Goal: Task Accomplishment & Management: Complete application form

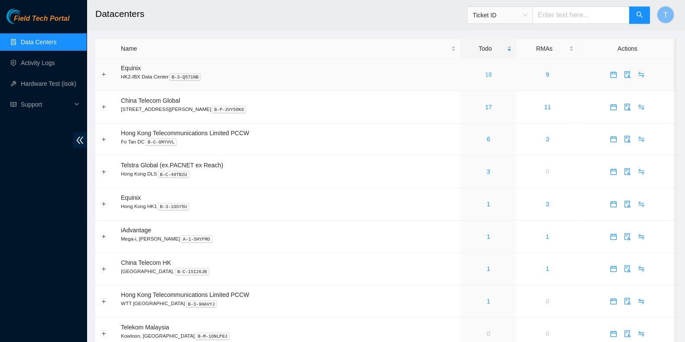
click at [485, 75] on link "18" at bounding box center [488, 74] width 7 height 7
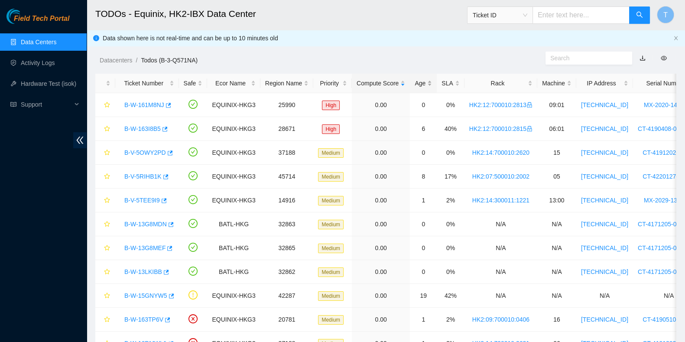
click at [425, 79] on div "Age" at bounding box center [423, 83] width 17 height 10
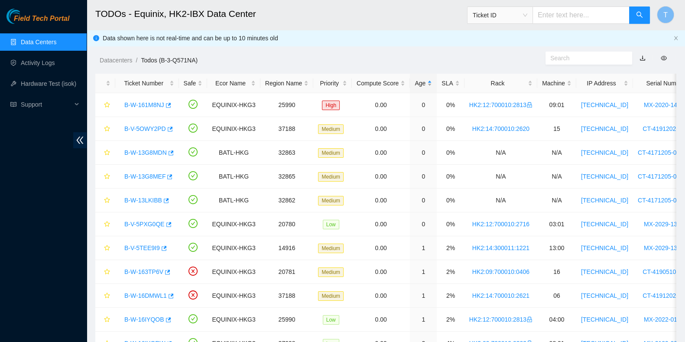
click at [424, 79] on div "Age" at bounding box center [423, 83] width 17 height 10
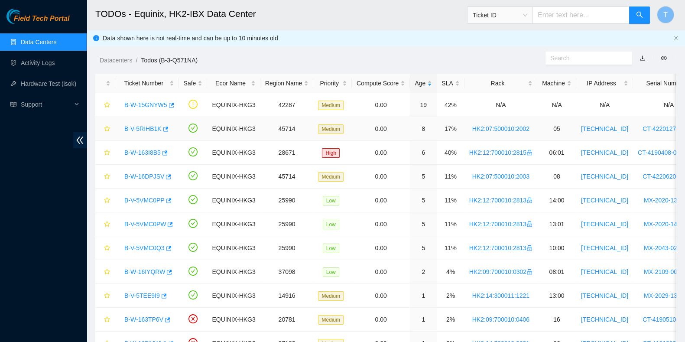
click at [134, 128] on link "B-V-5RIHB1K" at bounding box center [142, 128] width 37 height 7
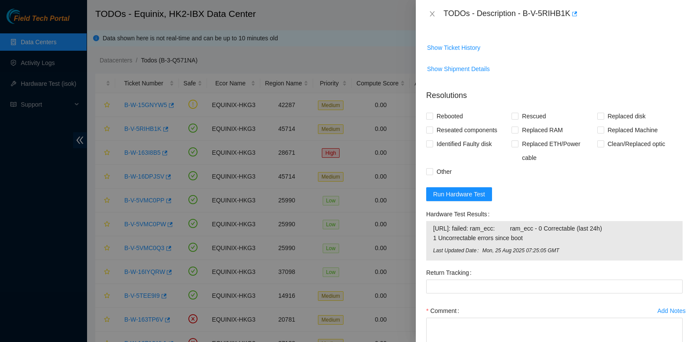
scroll to position [661, 0]
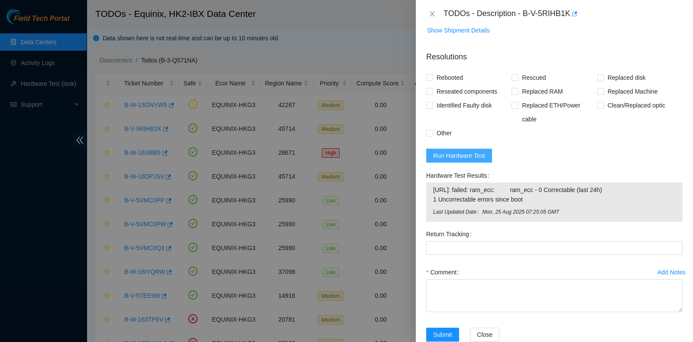
click at [473, 151] on span "Run Hardware Test" at bounding box center [459, 156] width 52 height 10
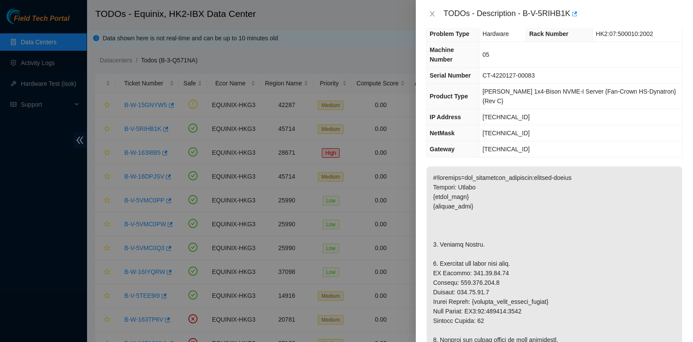
scroll to position [0, 0]
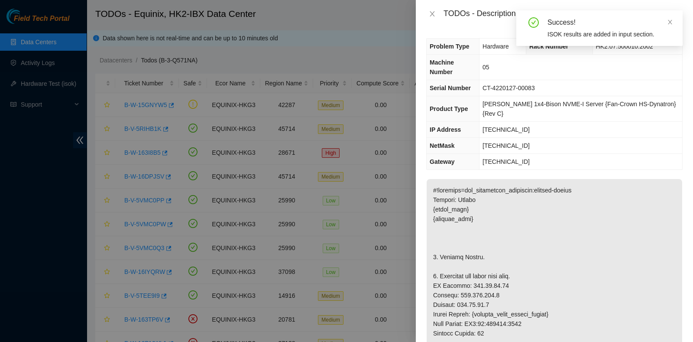
click at [529, 12] on div "Success! ISOK results are added in input section." at bounding box center [600, 28] width 166 height 36
click at [672, 22] on icon "close" at bounding box center [670, 22] width 6 height 6
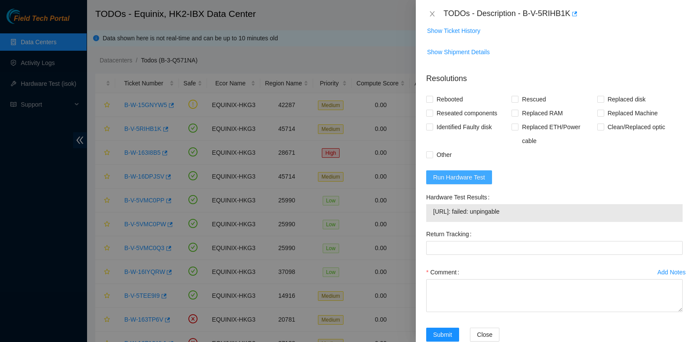
click at [475, 172] on span "Run Hardware Test" at bounding box center [459, 177] width 52 height 10
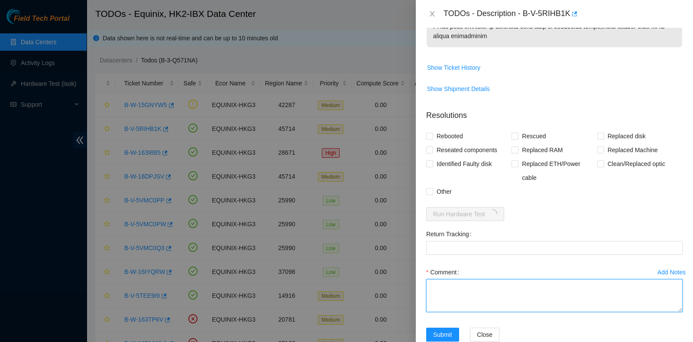
click at [496, 279] on textarea "Comment" at bounding box center [554, 295] width 257 height 33
paste textarea "new server PSU issue. Power cord no issue"
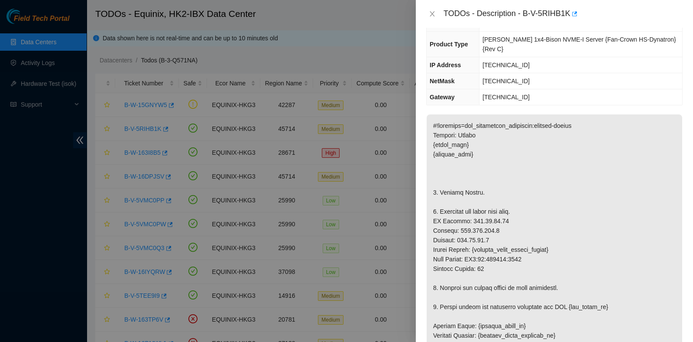
type textarea "new server PSU issue. Power cord no issue"
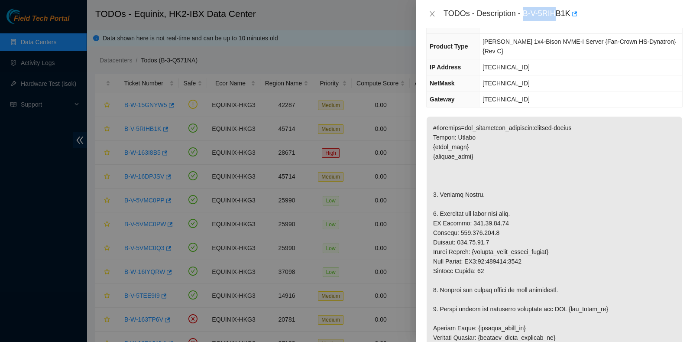
scroll to position [62, 0]
drag, startPoint x: 526, startPoint y: 16, endPoint x: 570, endPoint y: 23, distance: 44.7
click at [569, 23] on div "TODOs - Description - B-V-5RIHB1K" at bounding box center [554, 14] width 277 height 28
copy div "B-V-5RIHB1K"
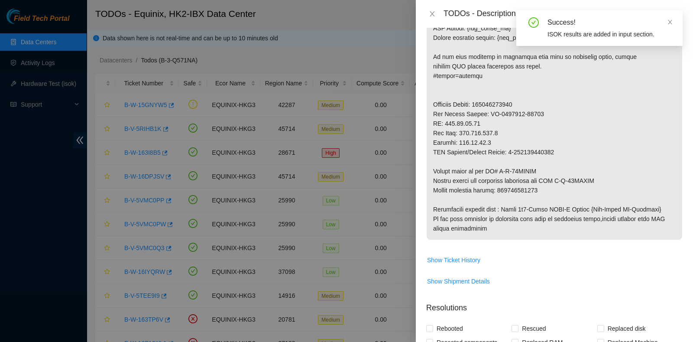
scroll to position [409, 0]
drag, startPoint x: 499, startPoint y: 171, endPoint x: 565, endPoint y: 173, distance: 65.5
click at [565, 173] on p at bounding box center [555, 5] width 256 height 471
copy p "417328426307"
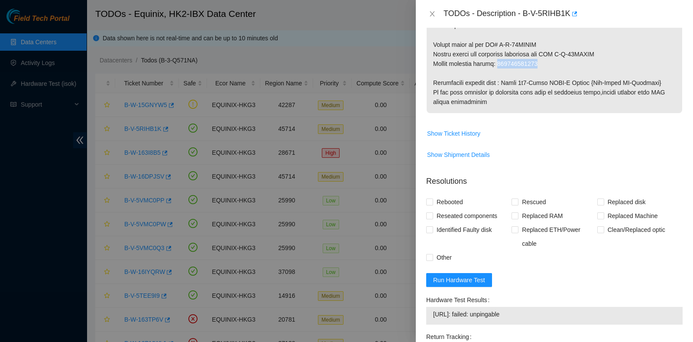
scroll to position [639, 0]
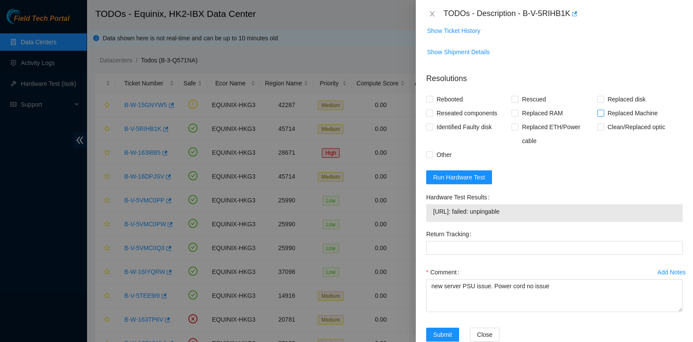
click at [630, 106] on span "Replaced Machine" at bounding box center [632, 113] width 57 height 14
click at [604, 110] on input "Replaced Machine" at bounding box center [601, 113] width 6 height 6
checkbox input "true"
click at [520, 92] on span "Rescued" at bounding box center [534, 99] width 31 height 14
click at [518, 96] on input "Rescued" at bounding box center [515, 99] width 6 height 6
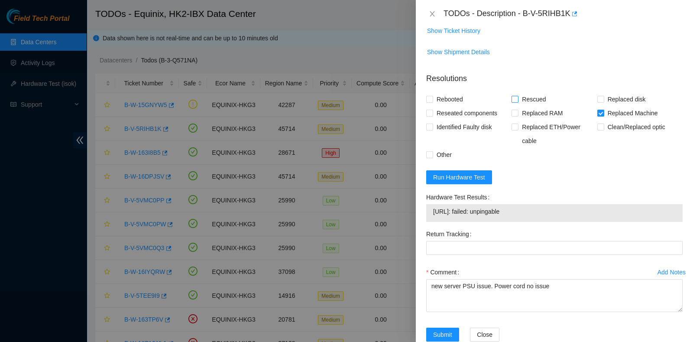
checkbox input "true"
click at [455, 92] on span "Rebooted" at bounding box center [449, 99] width 33 height 14
click at [432, 96] on input "Rebooted" at bounding box center [429, 99] width 6 height 6
checkbox input "true"
click at [454, 106] on span "Reseated components" at bounding box center [467, 113] width 68 height 14
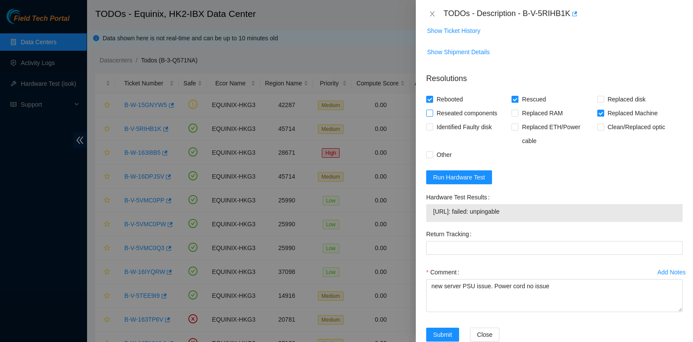
click at [432, 110] on input "Reseated components" at bounding box center [429, 113] width 6 height 6
checkbox input "true"
click at [519, 92] on span "Rescued" at bounding box center [534, 99] width 31 height 14
click at [517, 96] on input "Rescued" at bounding box center [515, 99] width 6 height 6
checkbox input "false"
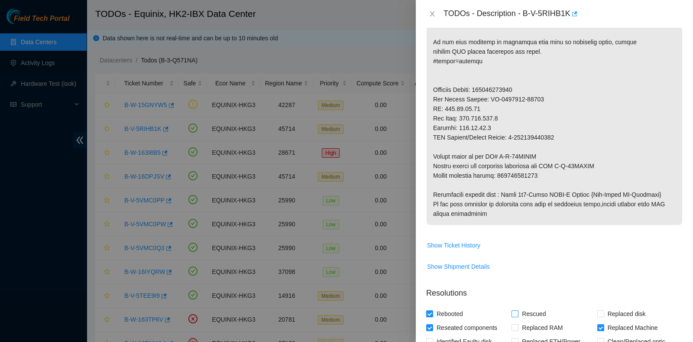
scroll to position [424, 0]
drag, startPoint x: 549, startPoint y: 156, endPoint x: 500, endPoint y: 157, distance: 48.1
copy p "417328426307"
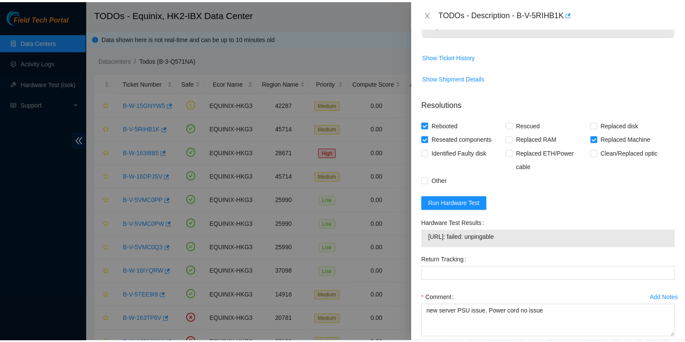
scroll to position [639, 0]
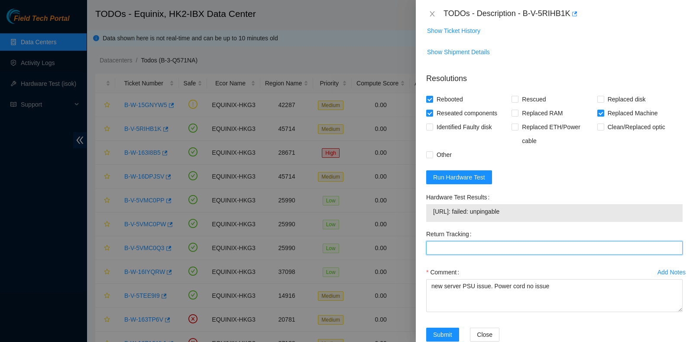
click at [455, 241] on Tracking "Return Tracking" at bounding box center [554, 248] width 257 height 14
paste Tracking "417328426307"
type Tracking "417328426307"
click at [441, 330] on span "Submit" at bounding box center [442, 335] width 19 height 10
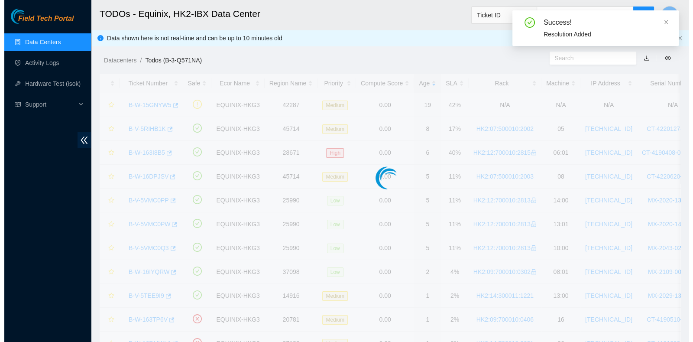
scroll to position [220, 0]
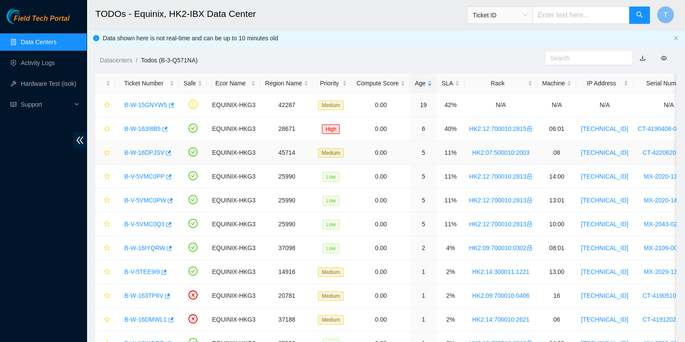
click at [140, 151] on link "B-W-16DPJSV" at bounding box center [144, 152] width 40 height 7
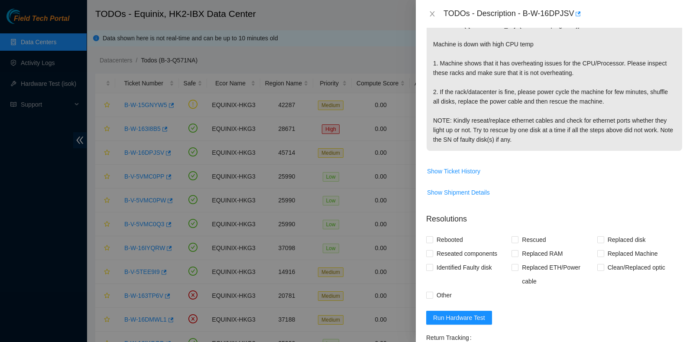
scroll to position [279, 0]
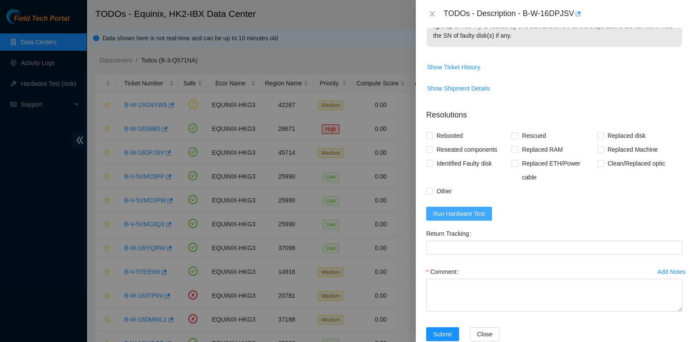
click at [464, 209] on span "Run Hardware Test" at bounding box center [459, 214] width 52 height 10
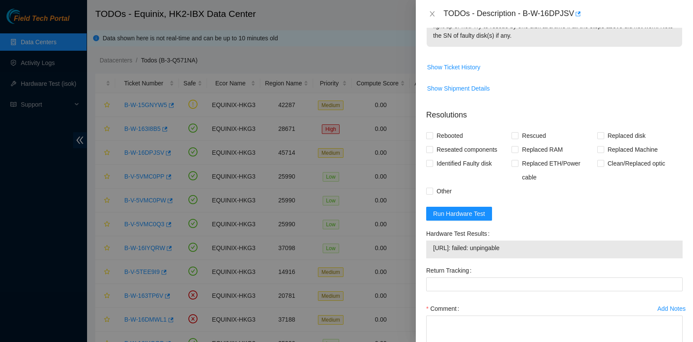
drag, startPoint x: 21, startPoint y: 160, endPoint x: 26, endPoint y: 161, distance: 4.8
click at [21, 161] on div at bounding box center [346, 171] width 693 height 342
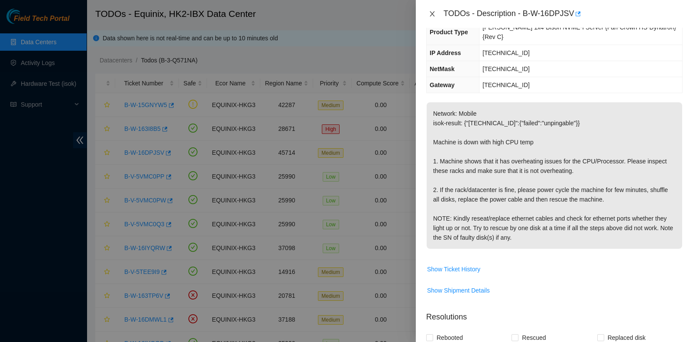
click at [431, 13] on icon "close" at bounding box center [432, 13] width 7 height 7
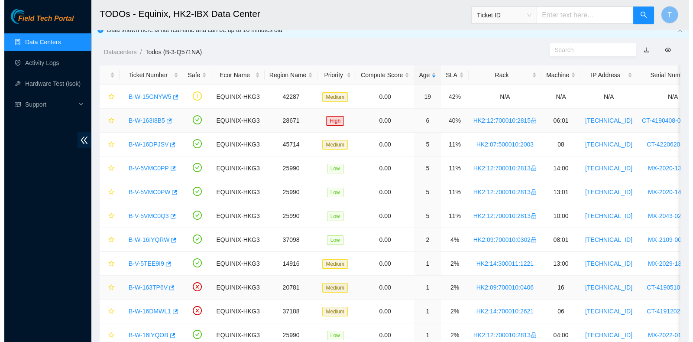
scroll to position [0, 0]
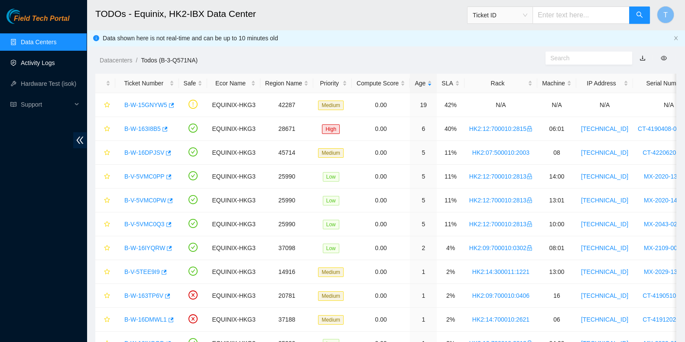
click at [39, 66] on link "Activity Logs" at bounding box center [38, 62] width 34 height 7
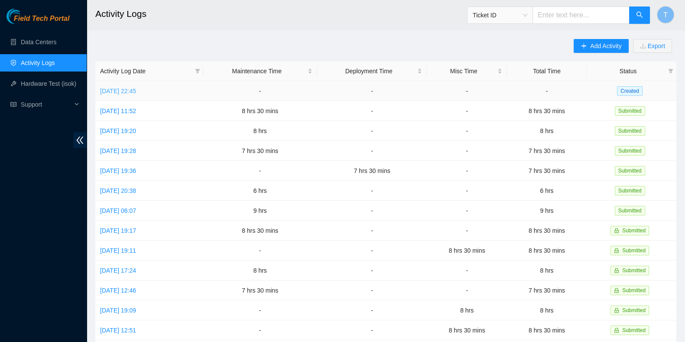
click at [136, 91] on link "Tue, 23 Sep 2025 22:45" at bounding box center [118, 91] width 36 height 7
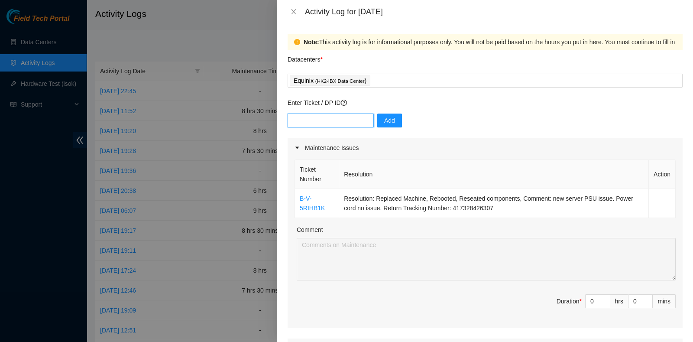
click at [322, 127] on input "text" at bounding box center [331, 121] width 86 height 14
paste input "B-W-1602QNO"
type input "B-W-1602QNO"
click at [386, 123] on span "Add" at bounding box center [389, 121] width 11 height 10
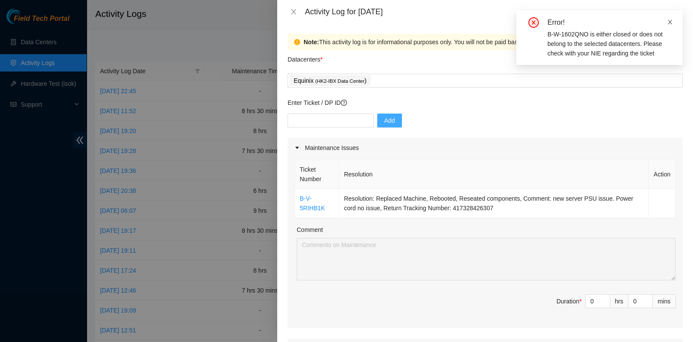
click at [672, 22] on icon "close" at bounding box center [670, 22] width 6 height 6
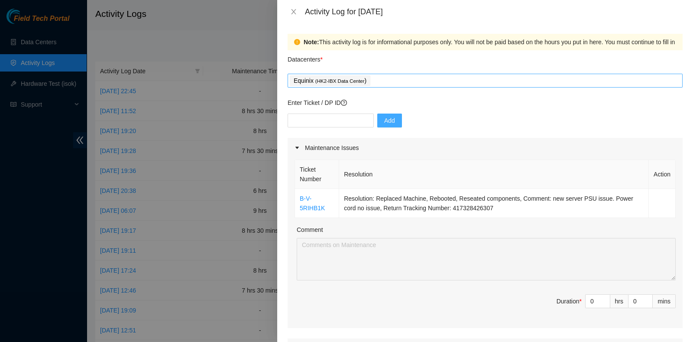
click at [390, 83] on div "Equinix ( HK2-IBX Data Center )" at bounding box center [485, 81] width 391 height 12
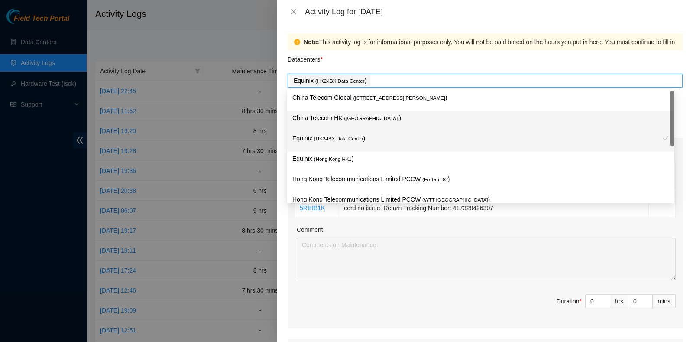
drag, startPoint x: 373, startPoint y: 116, endPoint x: 377, endPoint y: 110, distance: 7.2
click at [373, 116] on p "China Telecom HK ( Hong Kong. )" at bounding box center [480, 118] width 377 height 10
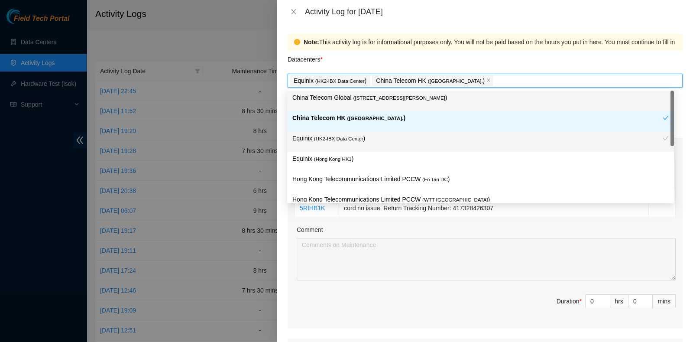
click at [382, 105] on div "China Telecom Global ( Room B11, 2/F, 18 Chun Yat Street, TKO , Hong Kong )" at bounding box center [480, 101] width 377 height 16
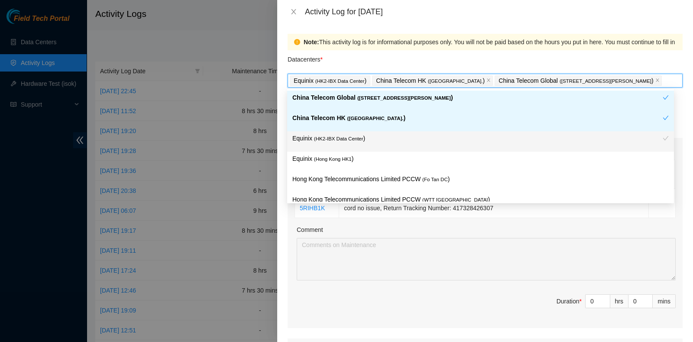
click at [413, 48] on div "Note: This activity log is for informational purposes only. You will not be pai…" at bounding box center [485, 42] width 395 height 16
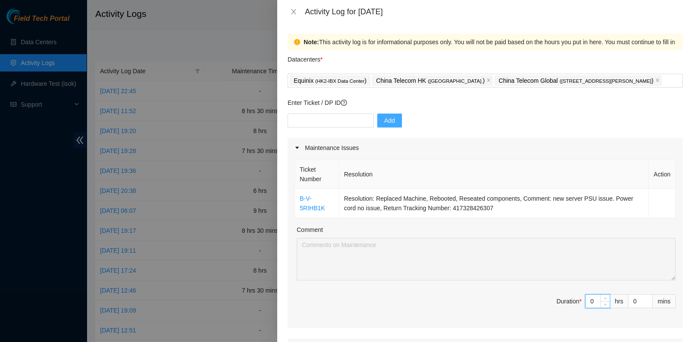
drag, startPoint x: 589, startPoint y: 297, endPoint x: 561, endPoint y: 300, distance: 27.9
click at [561, 300] on span "Duration * 0 hrs 0 mins" at bounding box center [485, 306] width 381 height 24
type input "7"
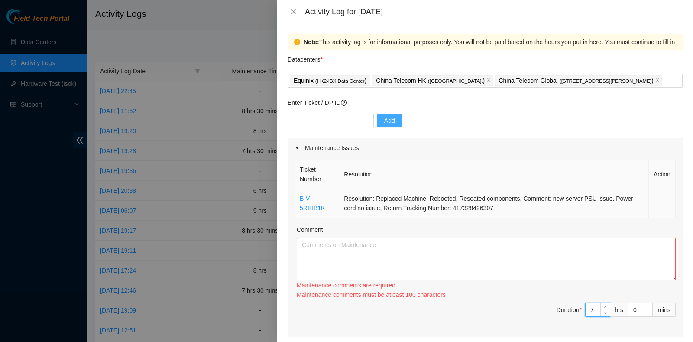
type input "7"
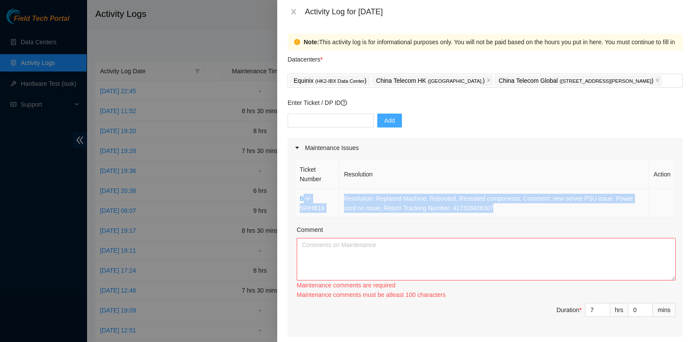
drag, startPoint x: 496, startPoint y: 213, endPoint x: 301, endPoint y: 195, distance: 195.4
click at [301, 195] on tr "B-V-5RIHB1K Resolution: Replaced Machine, Rebooted, Reseated components, Commen…" at bounding box center [485, 203] width 381 height 29
click at [487, 215] on td "Resolution: Replaced Machine, Rebooted, Reseated components, Comment: new serve…" at bounding box center [494, 203] width 310 height 29
click at [505, 211] on td "Resolution: Replaced Machine, Rebooted, Reseated components, Comment: new serve…" at bounding box center [494, 203] width 310 height 29
click at [494, 210] on td "Resolution: Replaced Machine, Rebooted, Reseated components, Comment: new serve…" at bounding box center [494, 203] width 310 height 29
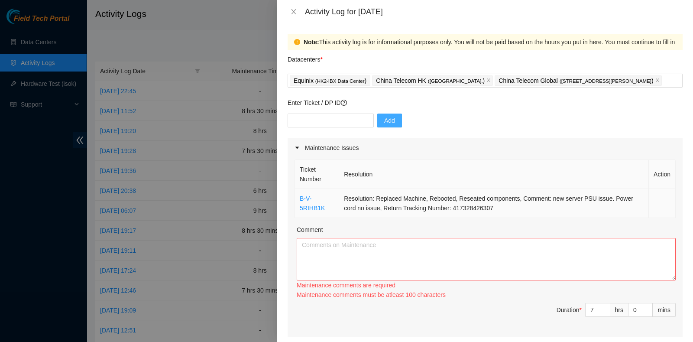
click at [491, 210] on td "Resolution: Replaced Machine, Rebooted, Reseated components, Comment: new serve…" at bounding box center [494, 203] width 310 height 29
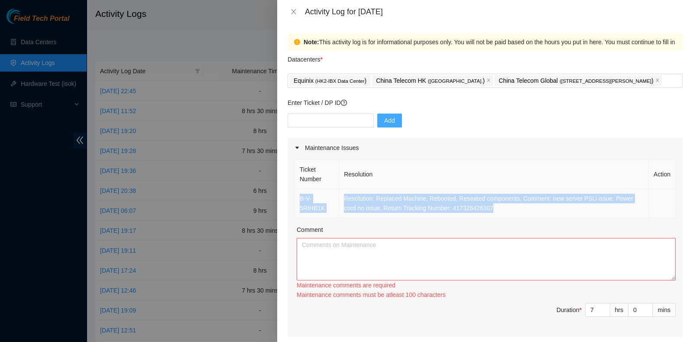
drag, startPoint x: 500, startPoint y: 210, endPoint x: 298, endPoint y: 192, distance: 203.2
click at [298, 192] on tr "B-V-5RIHB1K Resolution: Replaced Machine, Rebooted, Reseated components, Commen…" at bounding box center [485, 203] width 381 height 29
copy tr "B-V-5RIHB1K Resolution: Replaced Machine, Rebooted, Reseated components, Commen…"
click at [325, 238] on textarea "Comment" at bounding box center [486, 259] width 379 height 42
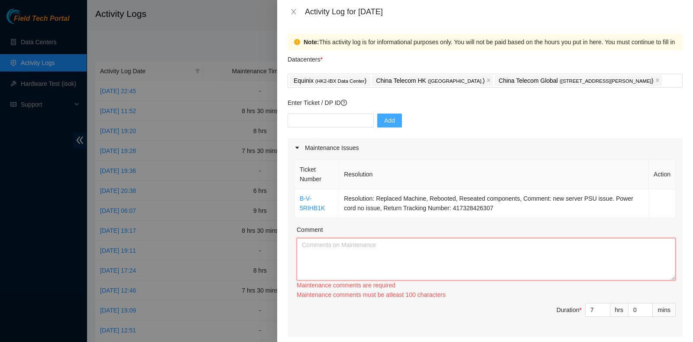
paste textarea "B-V-5RIHB1K Resolution: Replaced Machine, Rebooted, Reseated components, Commen…"
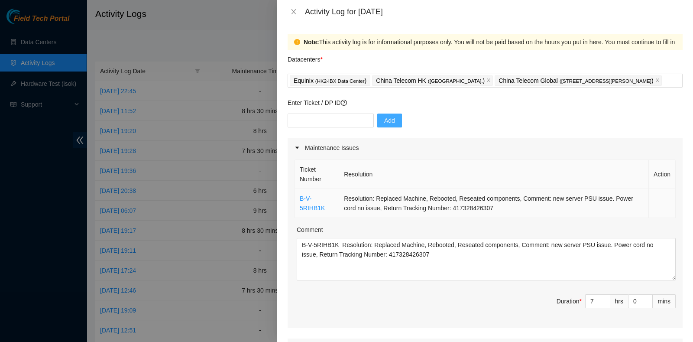
click at [626, 189] on td "Resolution: Replaced Machine, Rebooted, Reseated components, Comment: new serve…" at bounding box center [494, 203] width 310 height 29
drag, startPoint x: 622, startPoint y: 207, endPoint x: 586, endPoint y: 218, distance: 37.6
click at [622, 207] on td "Resolution: Replaced Machine, Rebooted, Reseated components, Comment: new serve…" at bounding box center [494, 203] width 310 height 29
click at [539, 209] on td "Resolution: Replaced Machine, Rebooted, Reseated components, Comment: new serve…" at bounding box center [494, 203] width 310 height 29
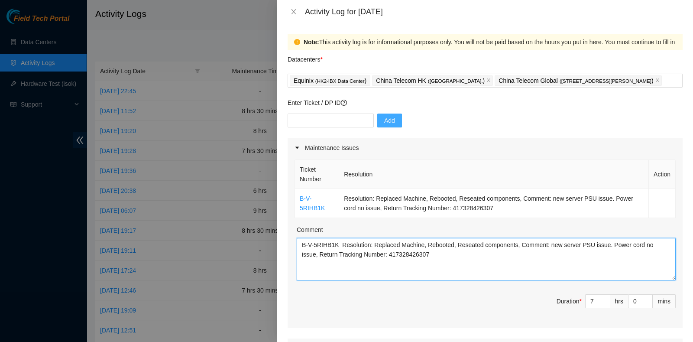
click at [452, 243] on textarea "B-V-5RIHB1K Resolution: Replaced Machine, Rebooted, Reseated components, Commen…" at bounding box center [486, 259] width 379 height 42
click at [447, 262] on textarea "B-V-5RIHB1K Resolution: Replaced Machine, Rebooted, Reseated components, Commen…" at bounding box center [486, 259] width 379 height 42
paste textarea "DP77188 DP77187 DP81310 DP79037 DP80135 DP83102 DP83104 DP80469"
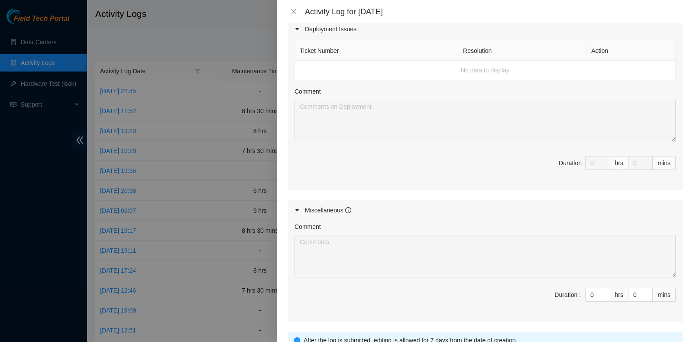
scroll to position [392, 0]
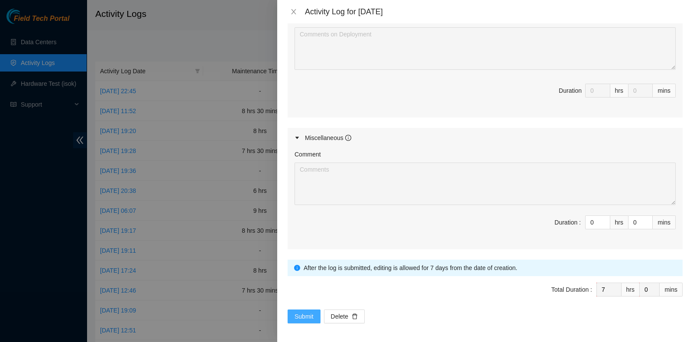
type textarea "B-V-5RIHB1K Resolution: Replaced Machine, Rebooted, Reseated components, Commen…"
click at [295, 312] on span "Submit" at bounding box center [304, 317] width 19 height 10
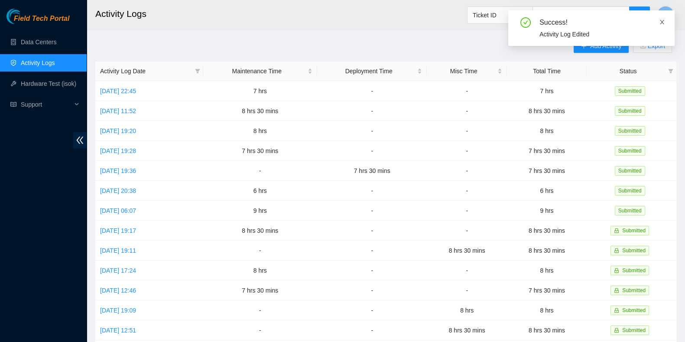
click at [662, 19] on icon "close" at bounding box center [662, 22] width 6 height 6
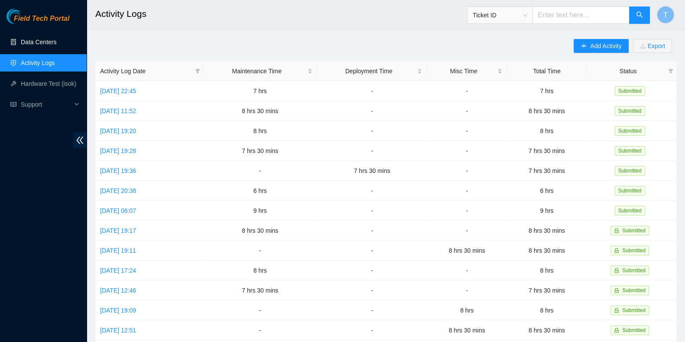
click at [52, 45] on link "Data Centers" at bounding box center [39, 42] width 36 height 7
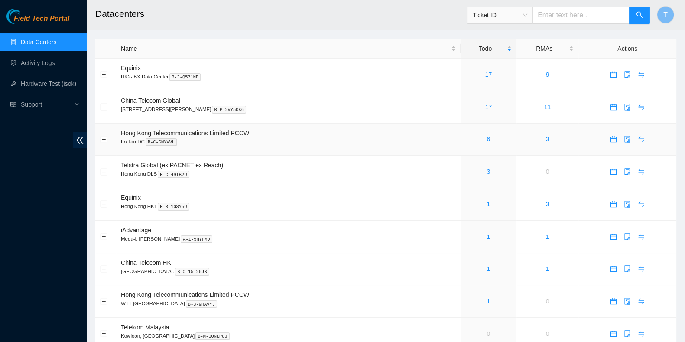
click at [476, 136] on div "6" at bounding box center [488, 139] width 46 height 10
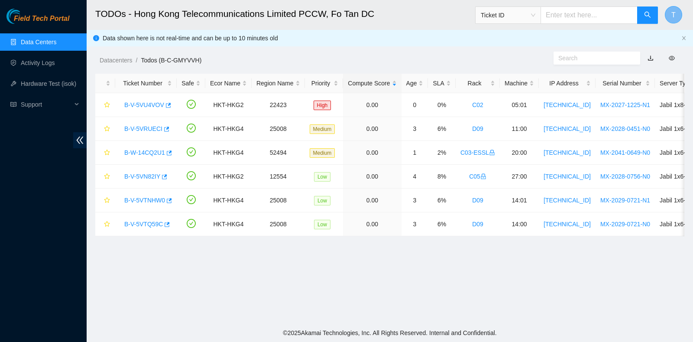
click at [673, 16] on span "T" at bounding box center [674, 15] width 4 height 11
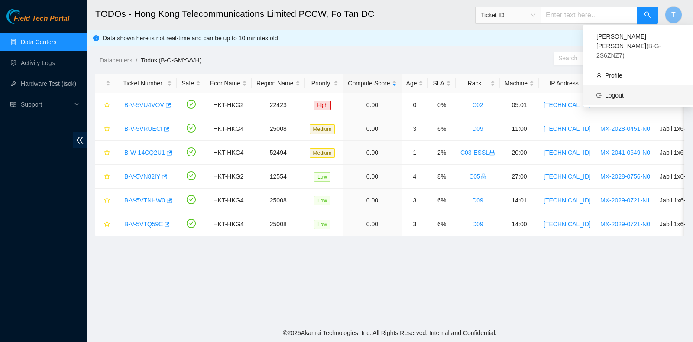
click at [615, 92] on link "Logout" at bounding box center [614, 95] width 19 height 7
